Goal: Information Seeking & Learning: Find specific fact

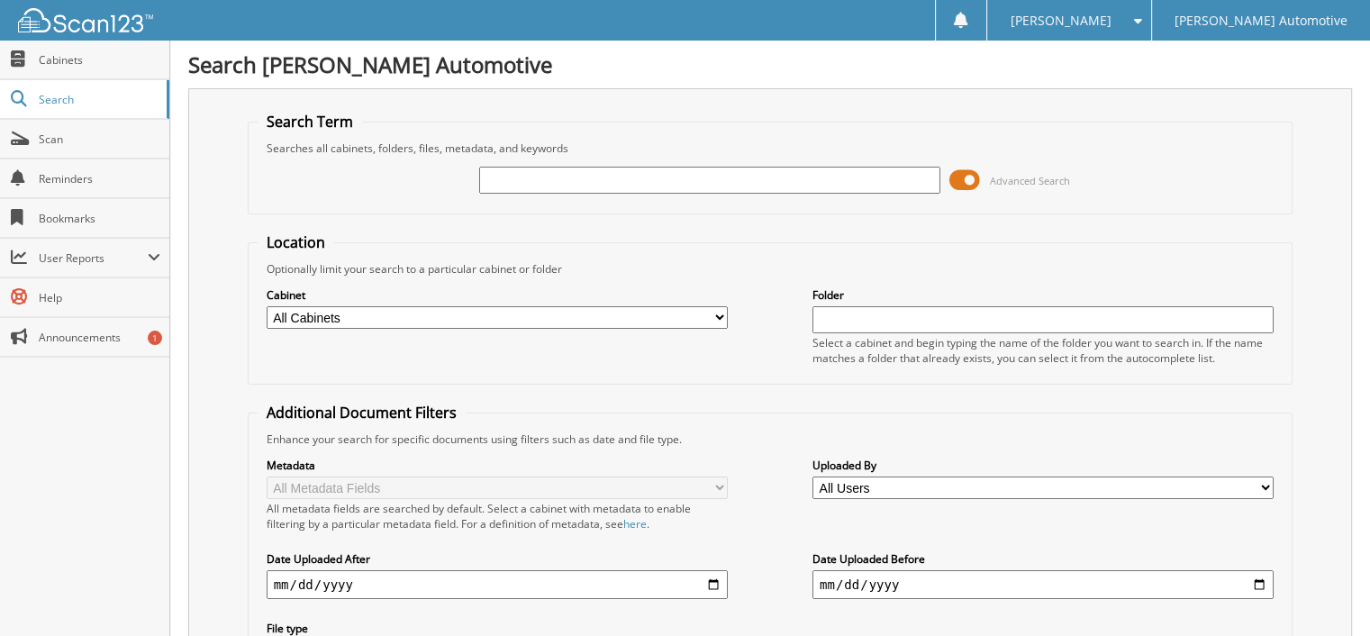
click at [508, 186] on input "text" at bounding box center [709, 180] width 461 height 27
type input "633808"
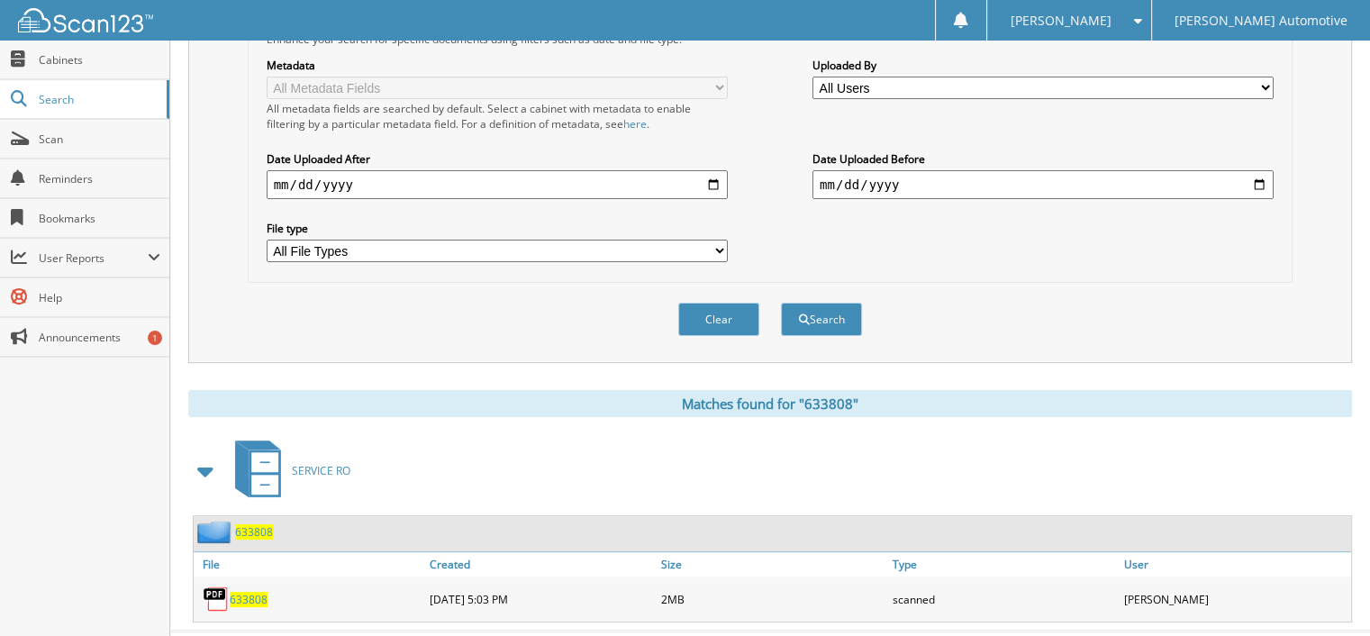
scroll to position [421, 0]
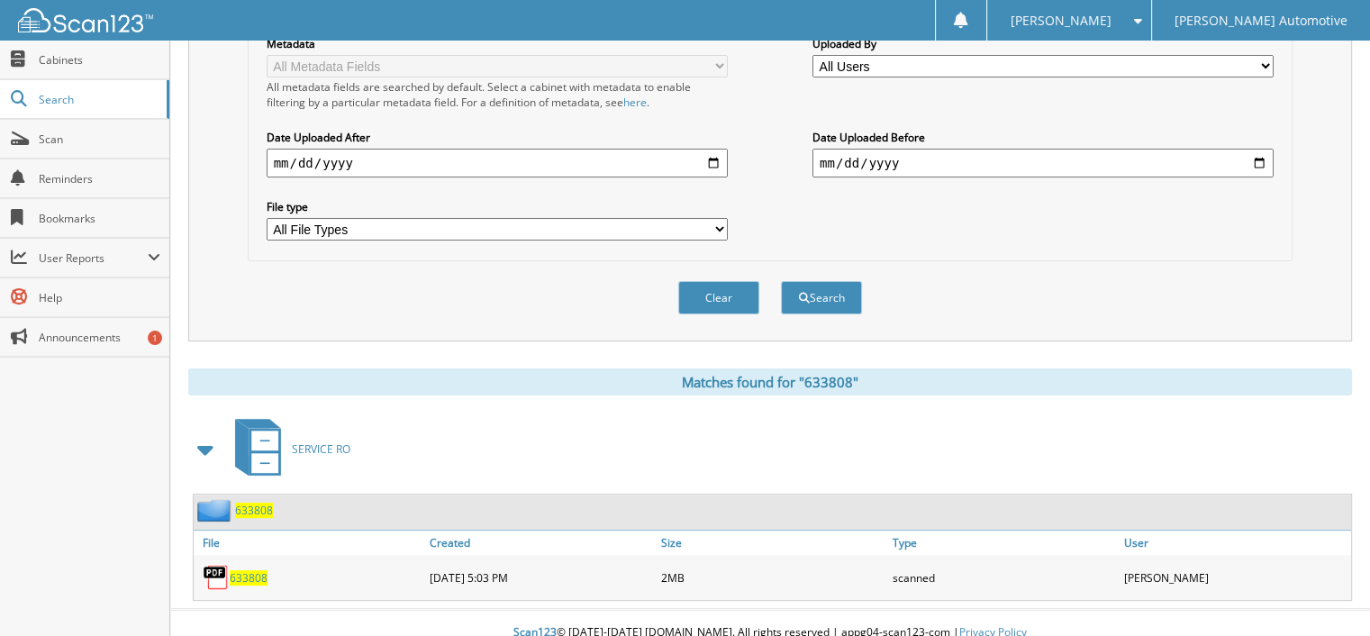
click at [262, 503] on span "633808" at bounding box center [254, 510] width 38 height 15
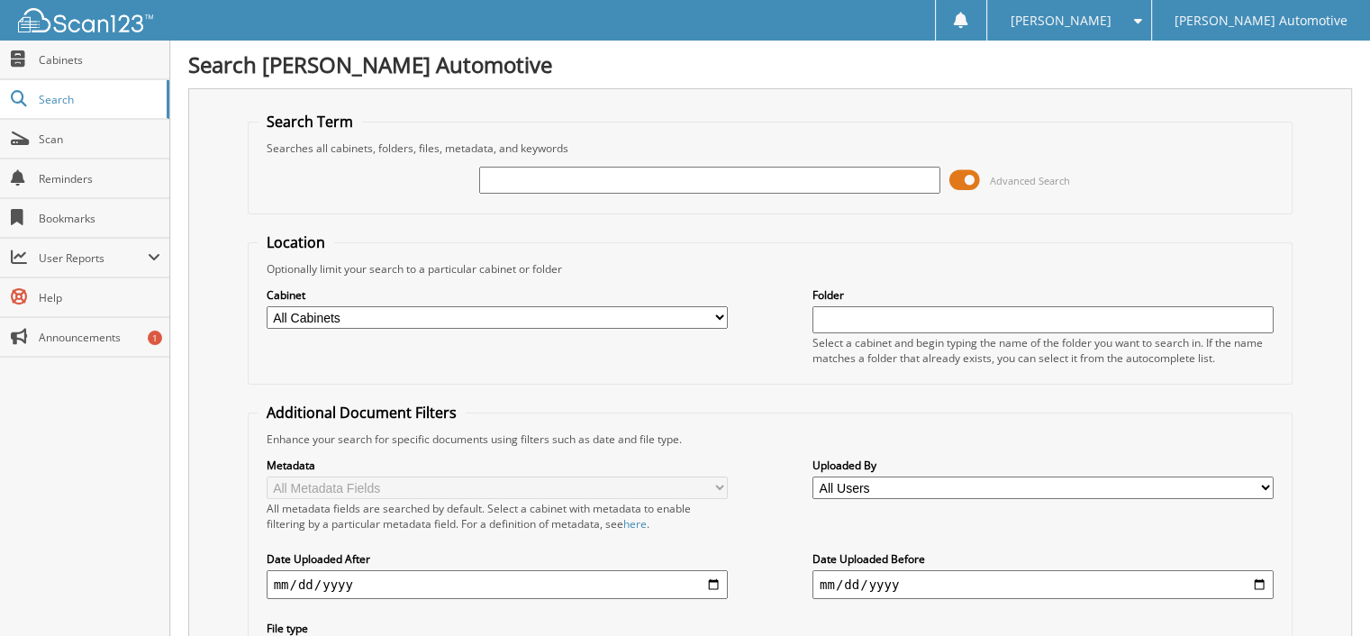
click at [598, 168] on input "text" at bounding box center [709, 180] width 461 height 27
type input "338017"
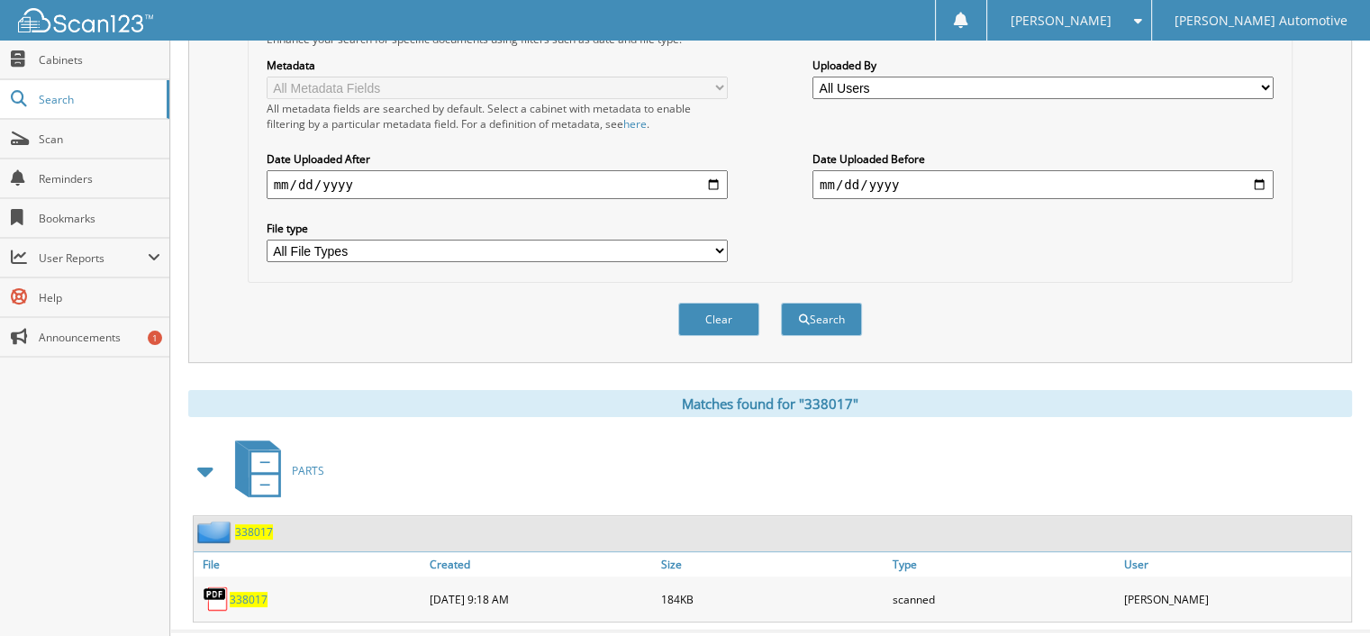
scroll to position [421, 0]
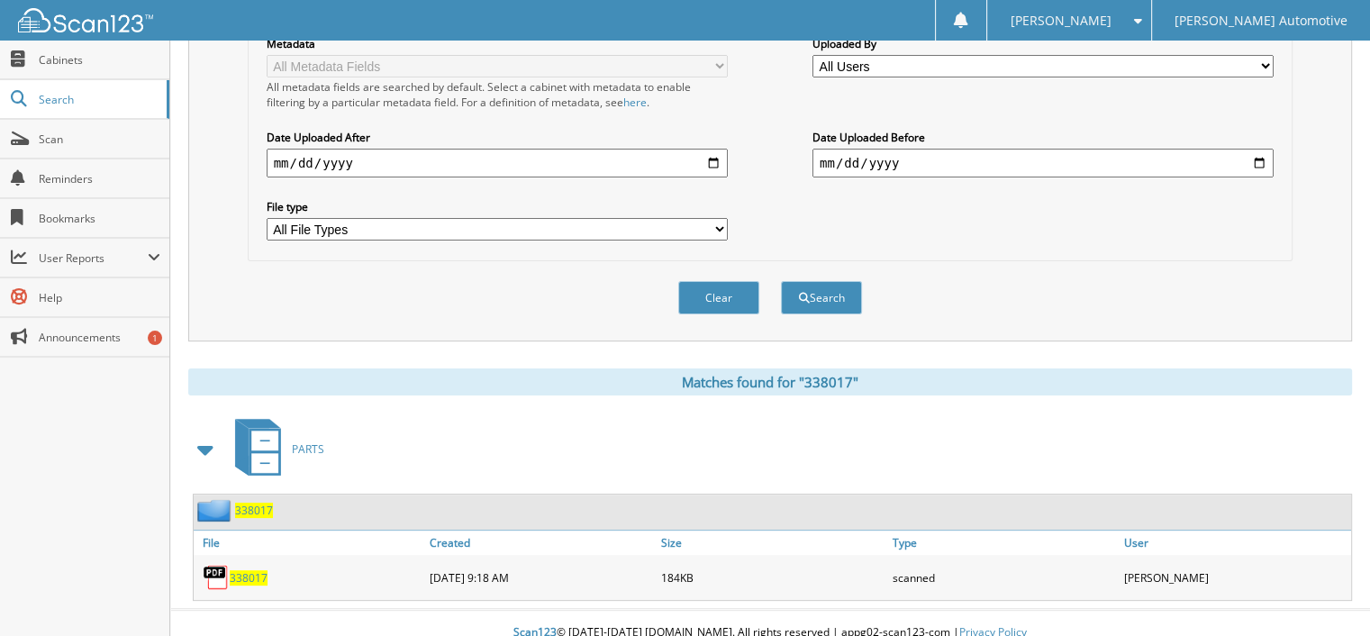
click at [256, 503] on span "338017" at bounding box center [254, 510] width 38 height 15
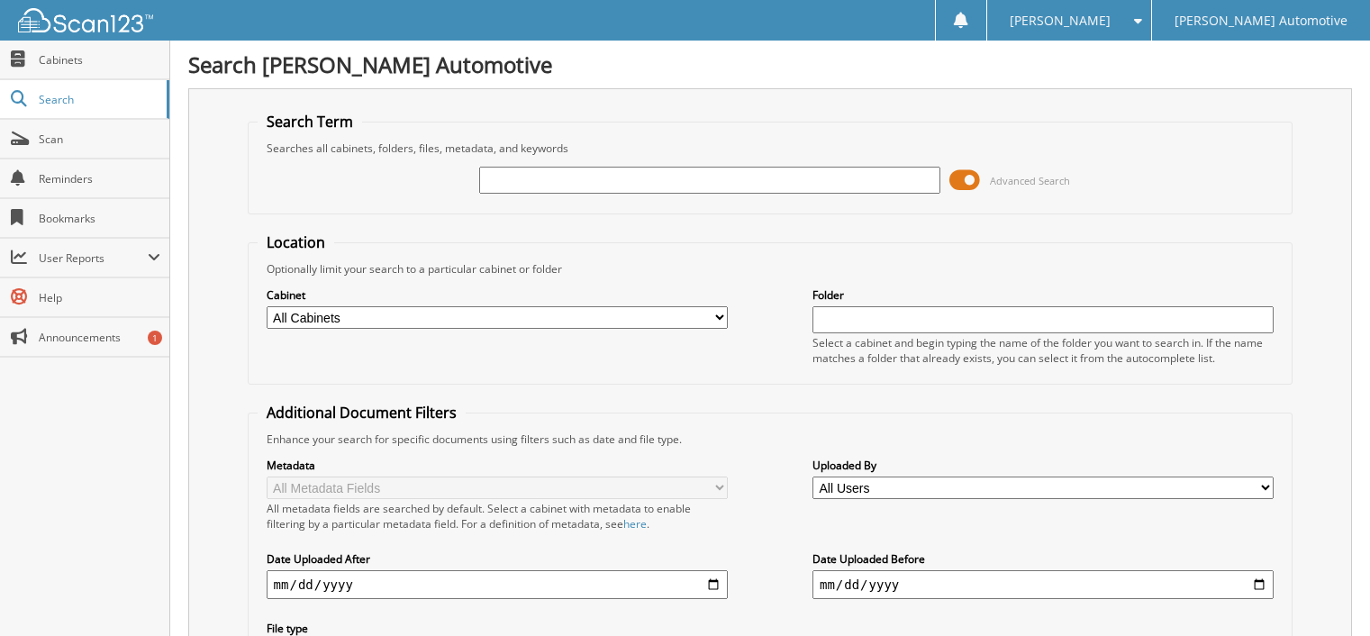
click at [62, 101] on span "Search" at bounding box center [98, 99] width 119 height 15
click at [522, 181] on input "text" at bounding box center [709, 180] width 461 height 27
type input "587050"
drag, startPoint x: 566, startPoint y: 180, endPoint x: 318, endPoint y: 162, distance: 248.3
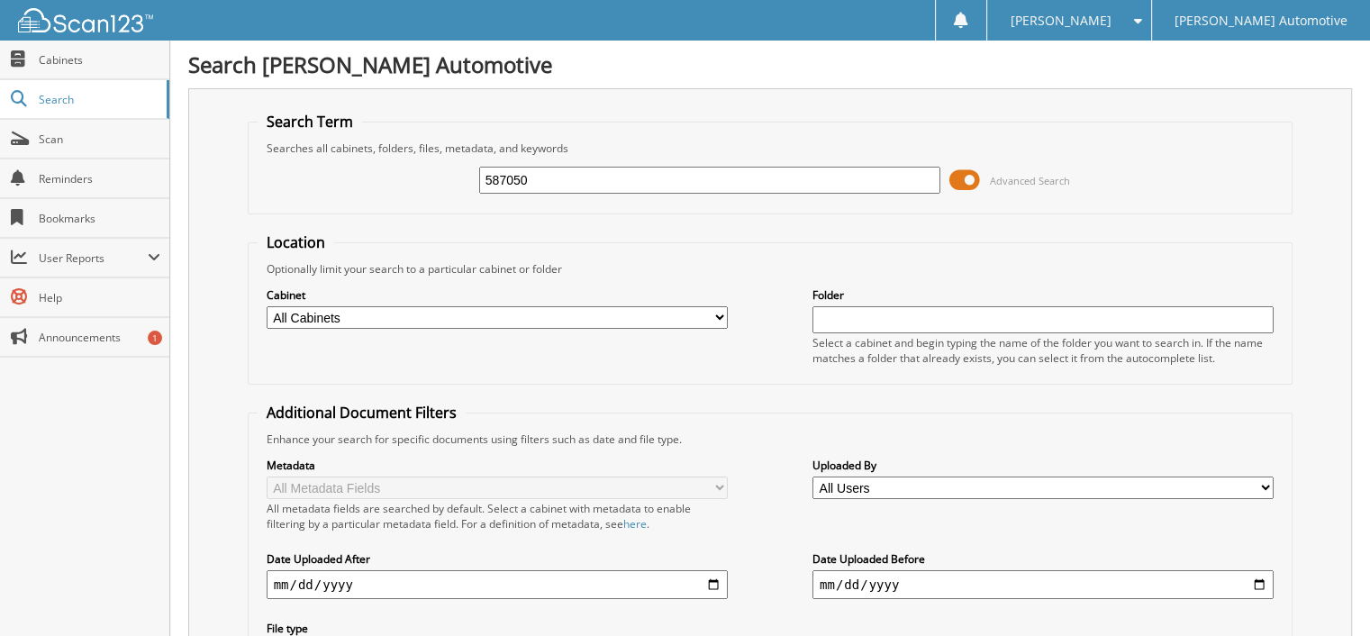
click at [322, 187] on div "587050 Advanced Search" at bounding box center [771, 180] width 1026 height 49
type input "573392"
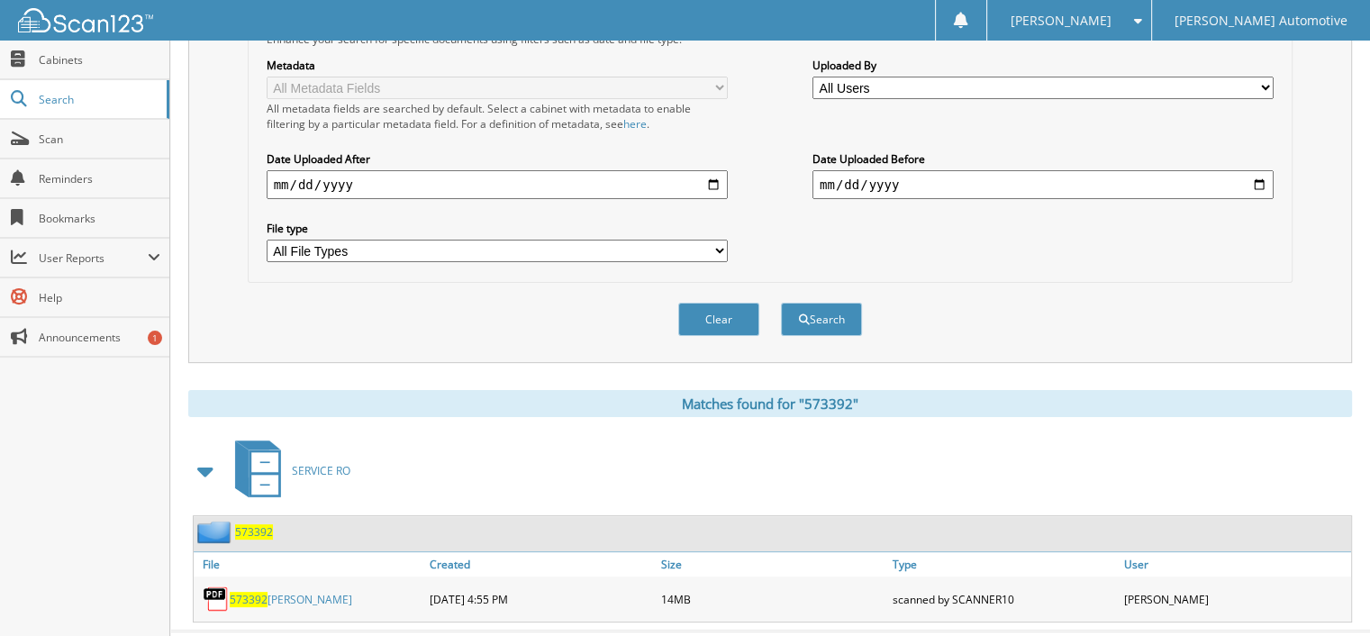
scroll to position [421, 0]
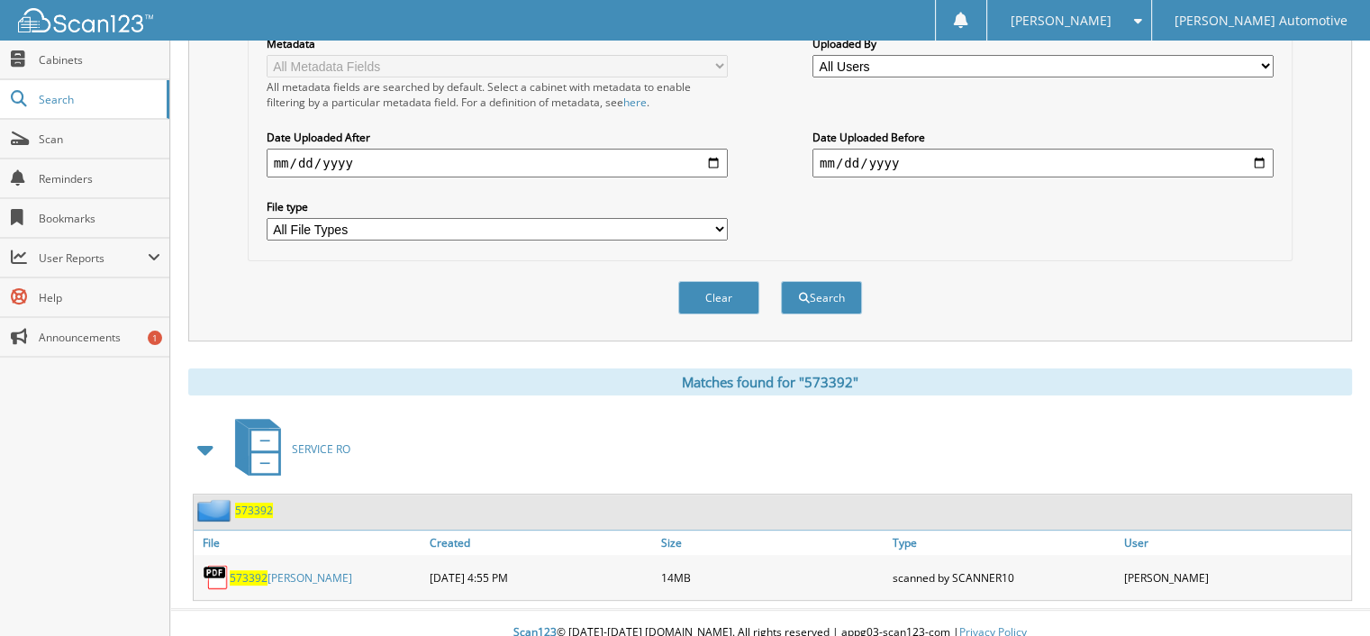
click at [247, 503] on span "573392" at bounding box center [254, 510] width 38 height 15
